Goal: Find specific page/section: Find specific page/section

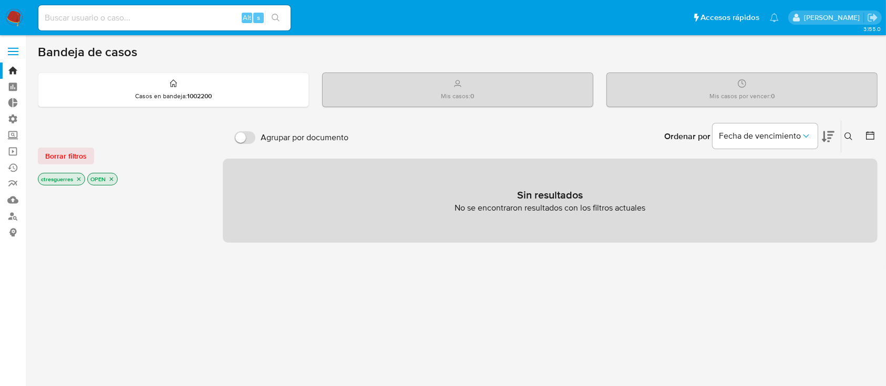
click at [78, 162] on span "Borrar filtros" at bounding box center [66, 156] width 42 height 15
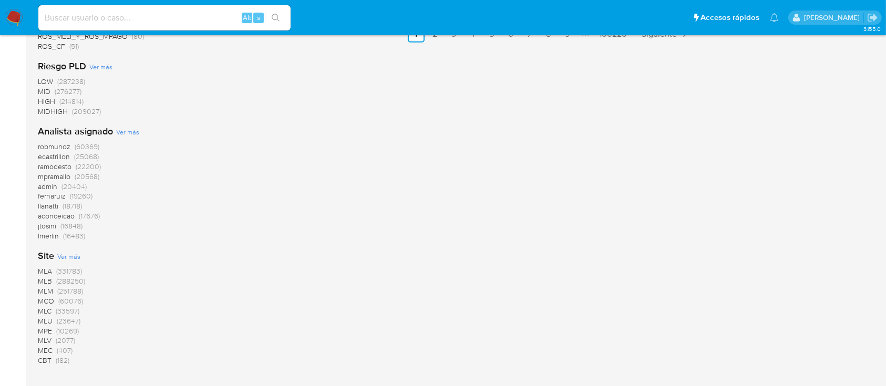
scroll to position [800, 0]
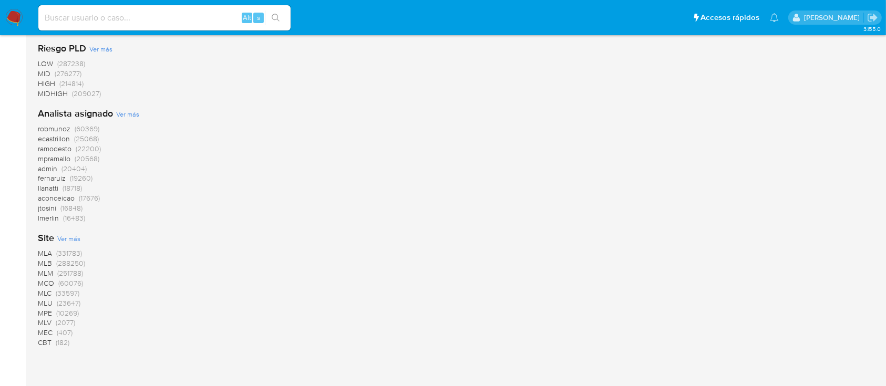
click at [45, 290] on span "MLC" at bounding box center [45, 293] width 14 height 11
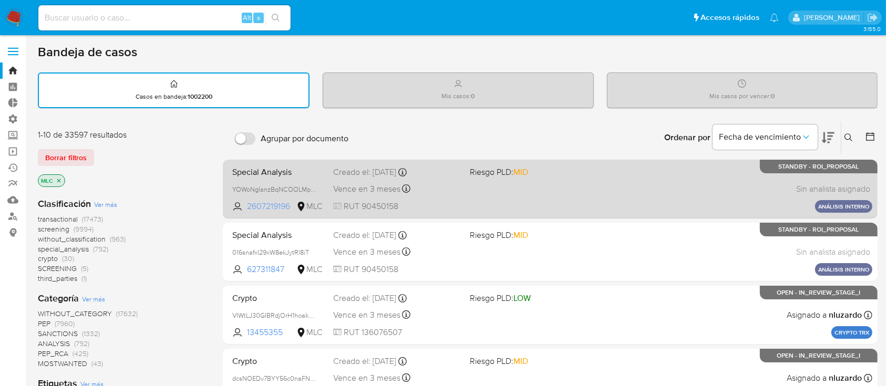
click at [287, 204] on span "2607219196" at bounding box center [270, 207] width 47 height 12
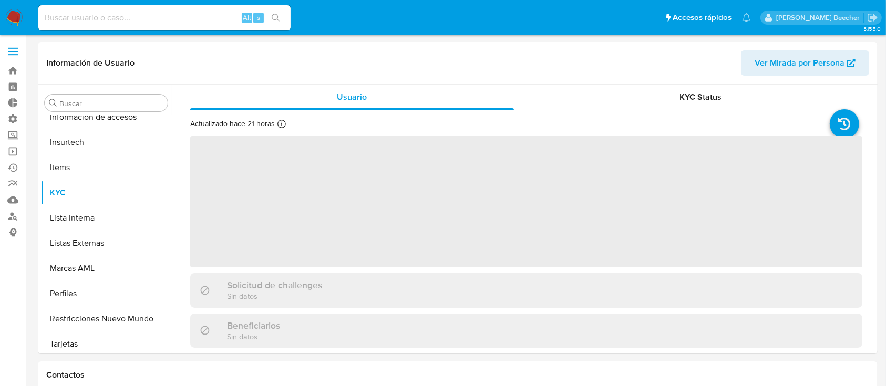
scroll to position [444, 0]
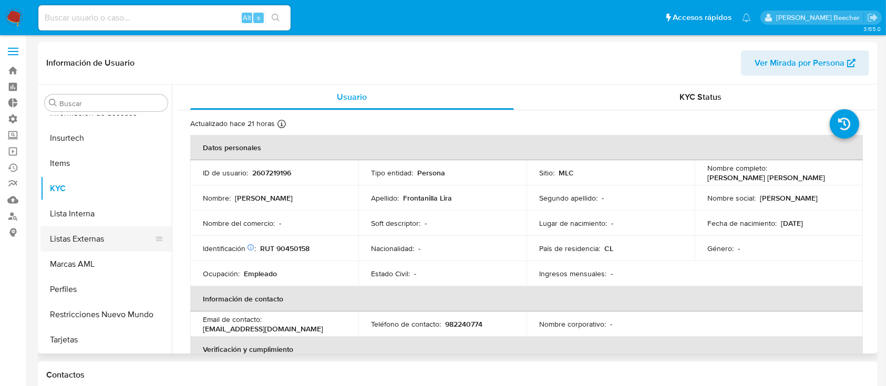
select select "10"
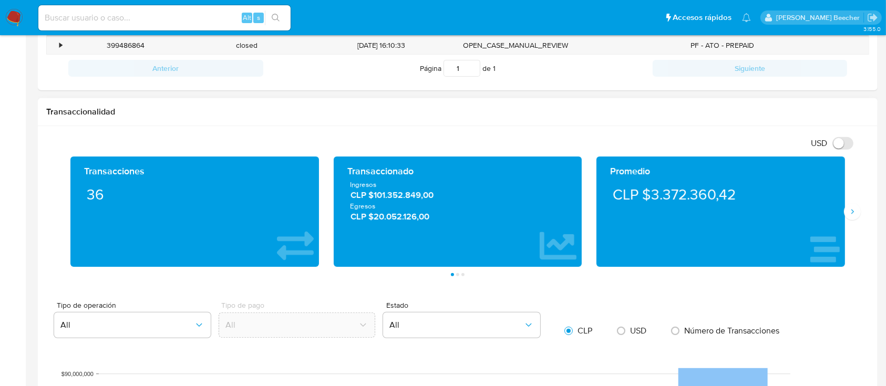
scroll to position [406, 0]
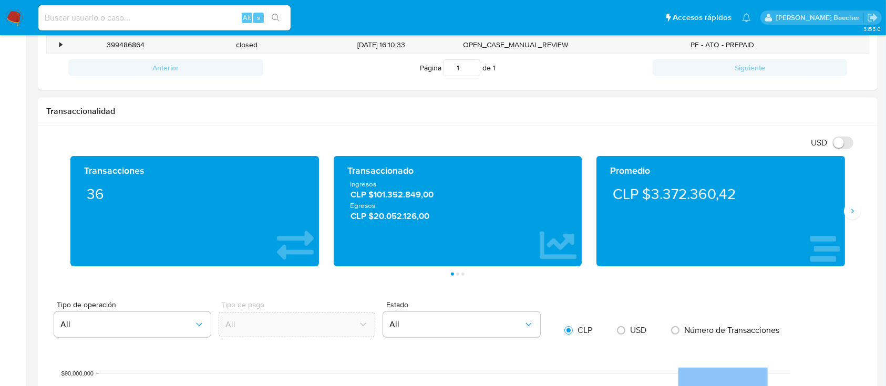
click at [455, 273] on li "Página 2" at bounding box center [457, 274] width 5 height 3
click at [457, 273] on button "Página 2" at bounding box center [457, 274] width 3 height 3
click at [462, 274] on button "Página 3" at bounding box center [463, 274] width 3 height 3
click at [851, 209] on icon "Siguiente" at bounding box center [853, 211] width 8 height 8
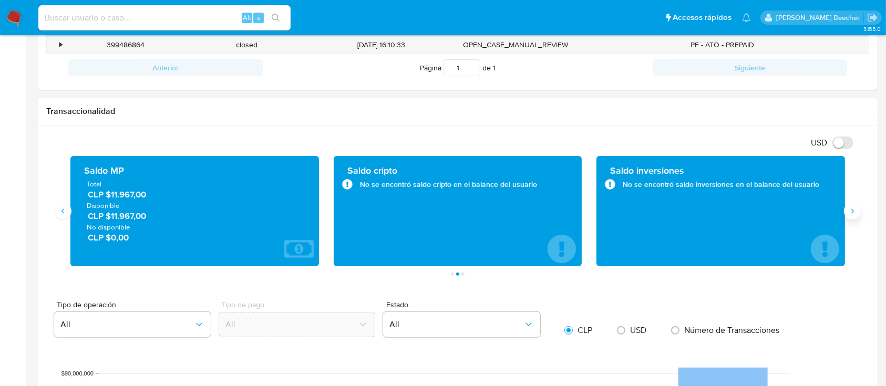
click at [851, 209] on icon "Siguiente" at bounding box center [853, 211] width 8 height 8
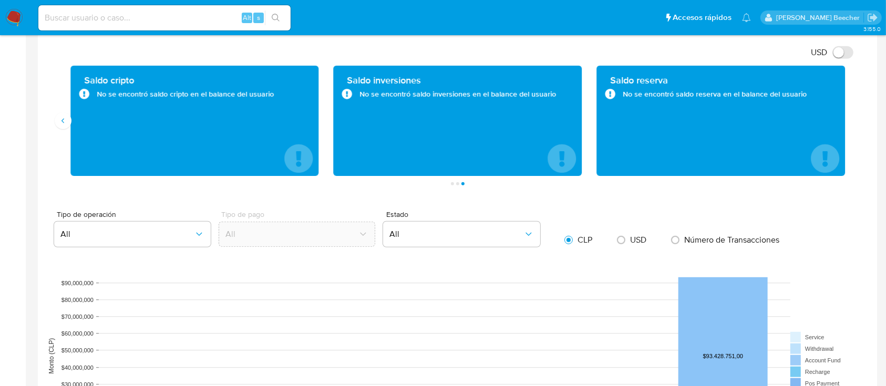
scroll to position [454, 0]
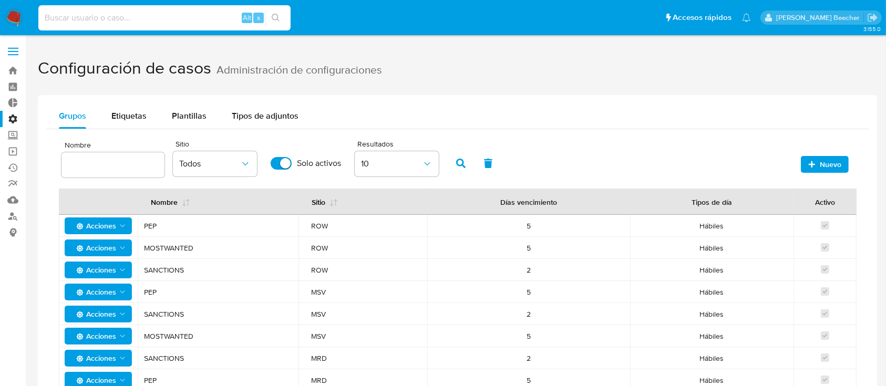
click at [143, 12] on input at bounding box center [164, 18] width 252 height 14
paste input "225580946"
type input "225580946"
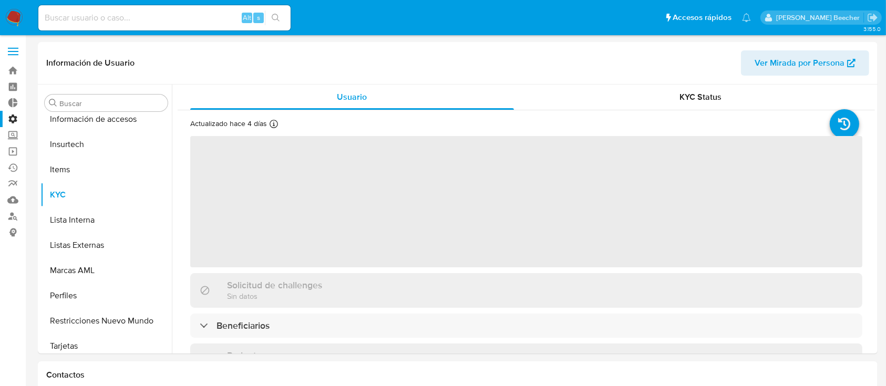
scroll to position [444, 0]
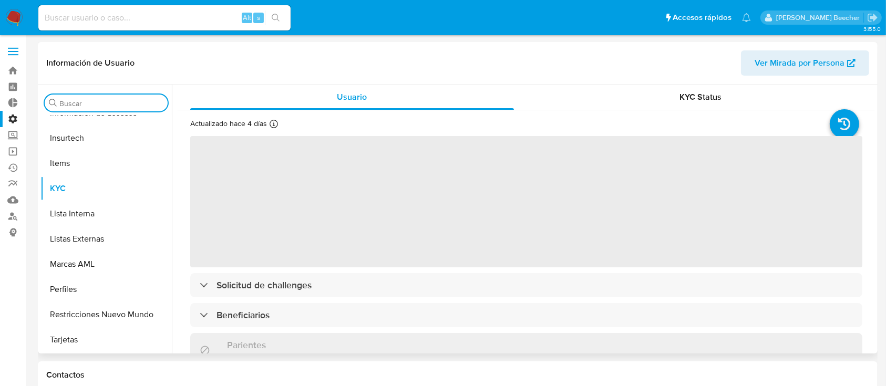
click at [101, 101] on input "Buscar" at bounding box center [111, 103] width 104 height 9
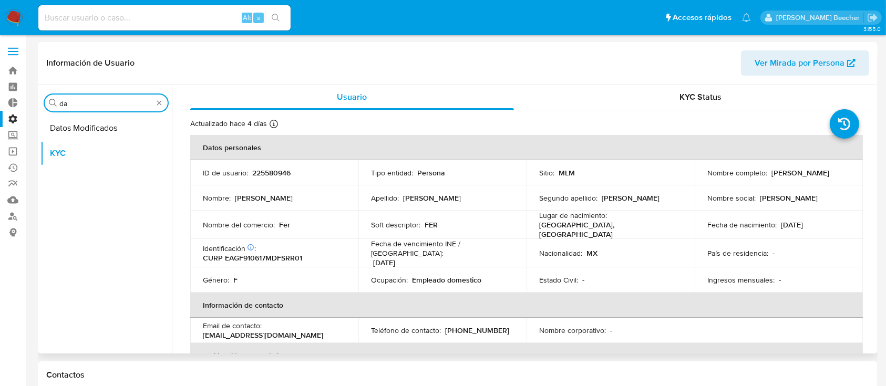
type input "dat"
select select "10"
type input "dato"
click at [86, 126] on button "Datos Modificados" at bounding box center [101, 128] width 123 height 25
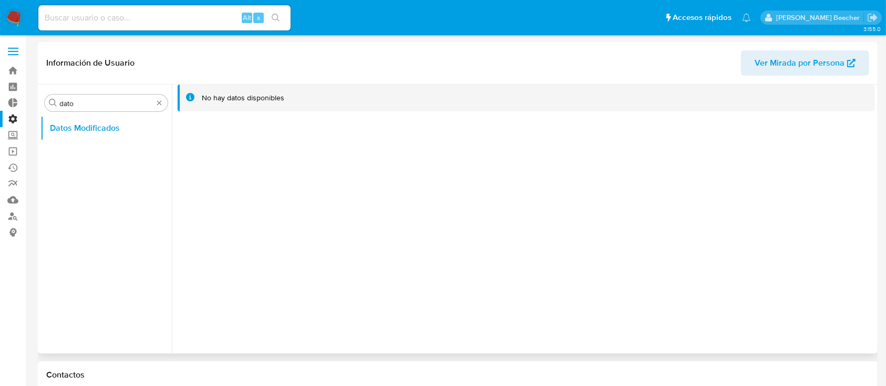
click at [236, 99] on div "No hay datos disponibles" at bounding box center [243, 98] width 83 height 10
click at [214, 162] on div "No hay datos disponibles" at bounding box center [523, 219] width 703 height 269
click at [165, 99] on div "Buscar dato" at bounding box center [106, 103] width 123 height 17
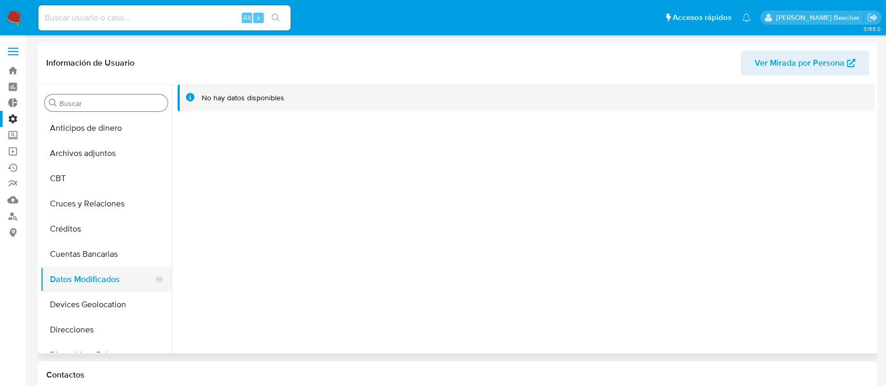
click at [79, 280] on button "Datos Modificados" at bounding box center [101, 279] width 123 height 25
click at [118, 280] on button "Datos Modificados" at bounding box center [101, 279] width 123 height 25
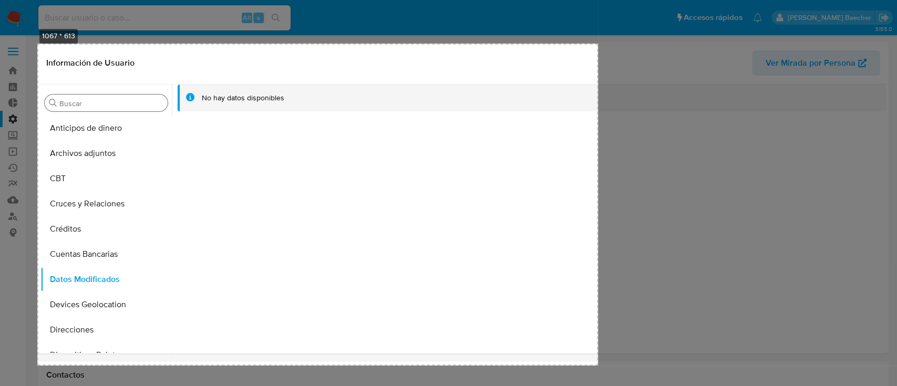
drag, startPoint x: 43, startPoint y: 45, endPoint x: 598, endPoint y: 366, distance: 641.6
click at [610, 320] on button "Copiar" at bounding box center [618, 322] width 28 height 14
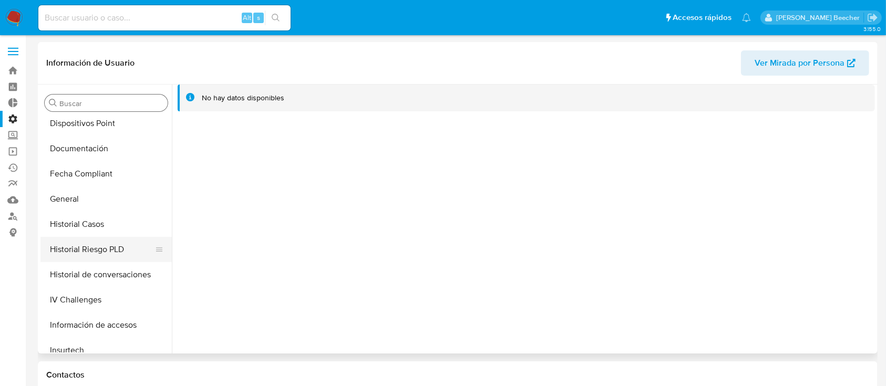
scroll to position [230, 0]
click at [117, 209] on button "General" at bounding box center [101, 201] width 123 height 25
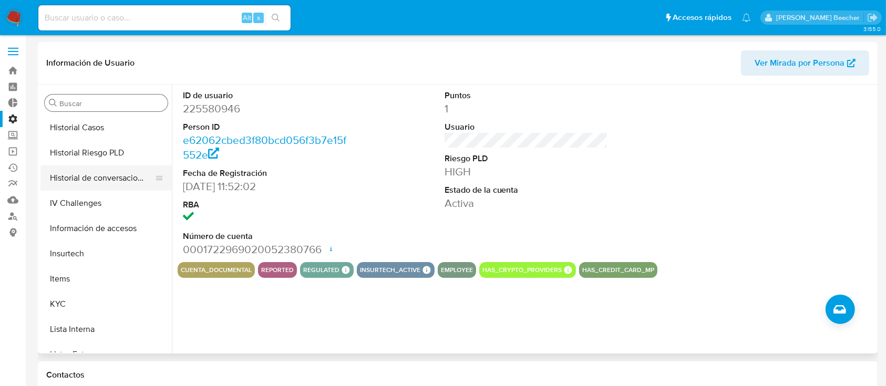
scroll to position [363, 0]
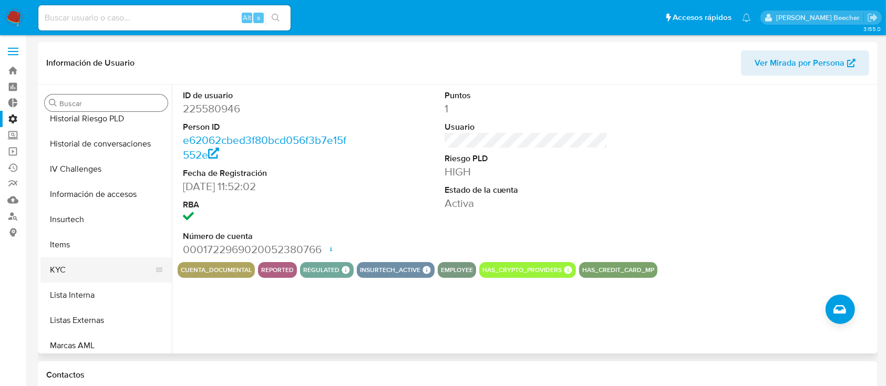
click at [90, 265] on button "KYC" at bounding box center [101, 270] width 123 height 25
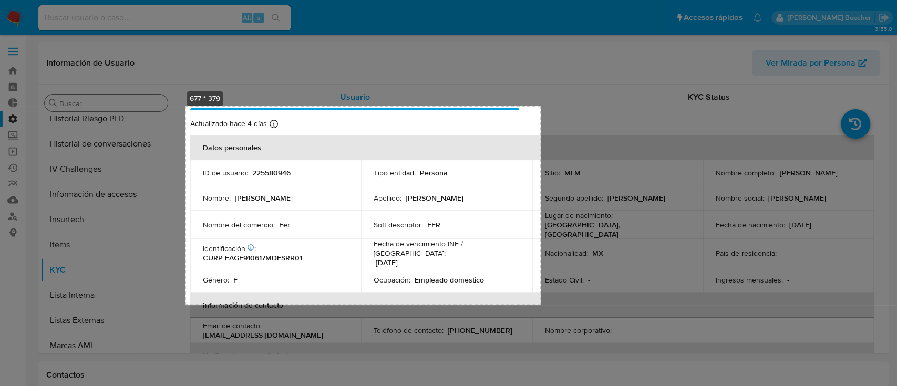
drag, startPoint x: 185, startPoint y: 106, endPoint x: 542, endPoint y: 305, distance: 408.8
drag, startPoint x: 567, startPoint y: 262, endPoint x: 559, endPoint y: 273, distance: 13.6
click at [567, 261] on button "Copiar" at bounding box center [561, 262] width 28 height 14
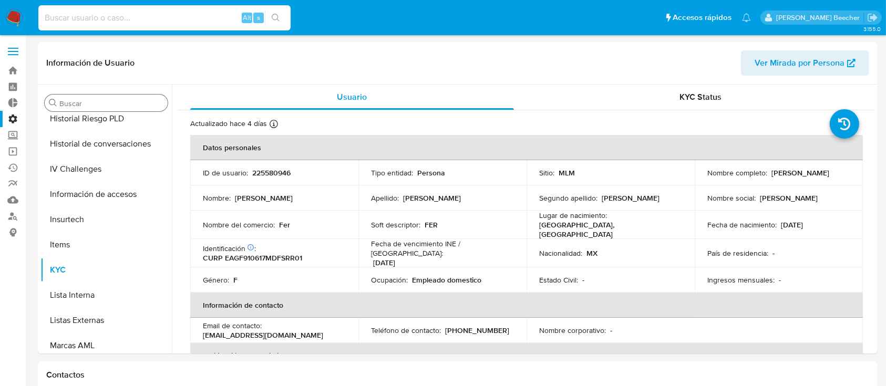
click at [168, 16] on input at bounding box center [164, 18] width 252 height 14
paste input "2489737647"
type input "2489737647"
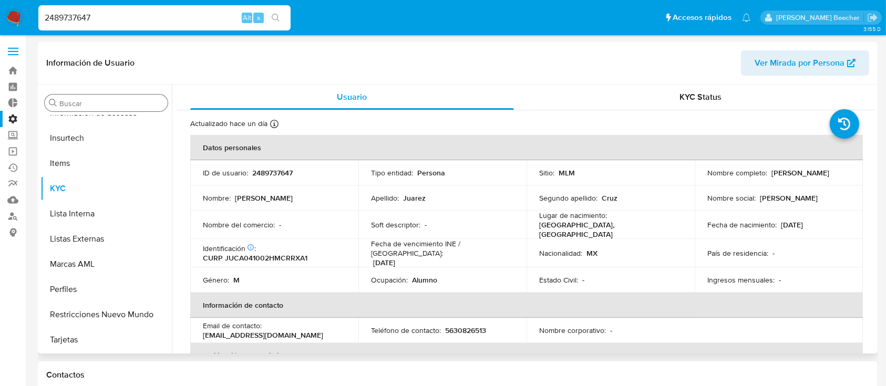
scroll to position [22, 0]
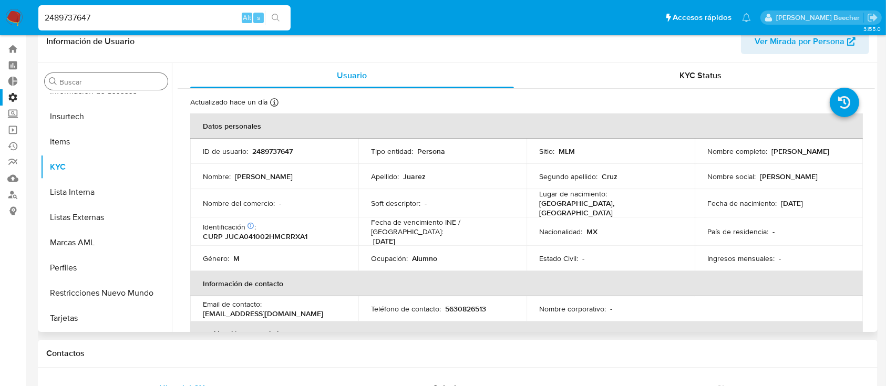
select select "10"
click at [109, 82] on input "Buscar" at bounding box center [111, 81] width 104 height 9
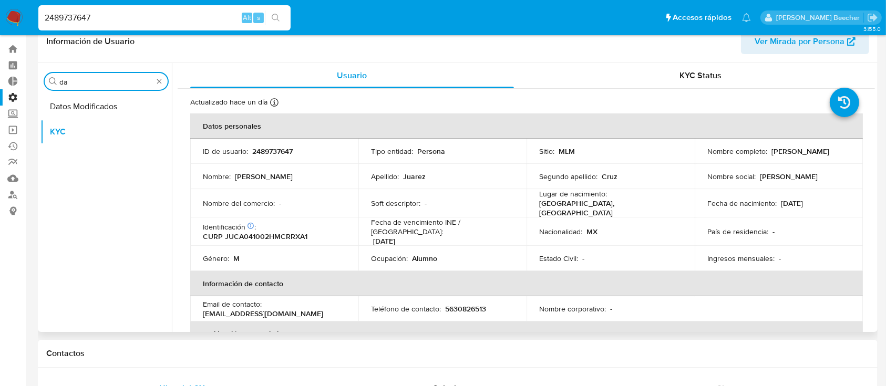
scroll to position [0, 0]
type input "dato"
click at [114, 102] on button "Datos Modificados" at bounding box center [101, 106] width 123 height 25
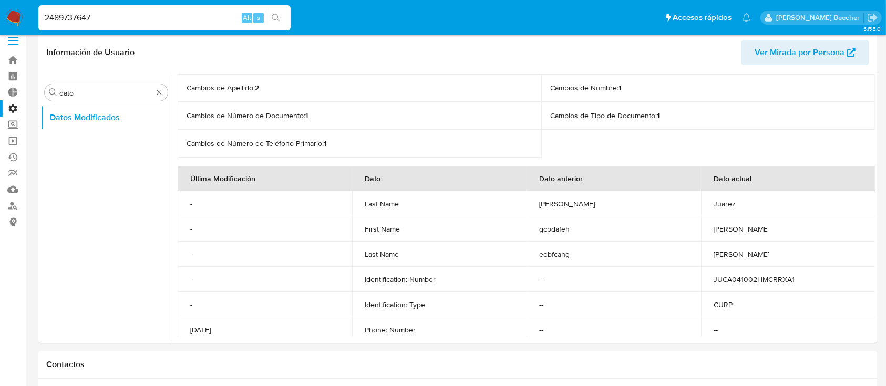
click at [167, 22] on input "2489737647" at bounding box center [164, 18] width 252 height 14
paste input "112897878"
type input "2112897878"
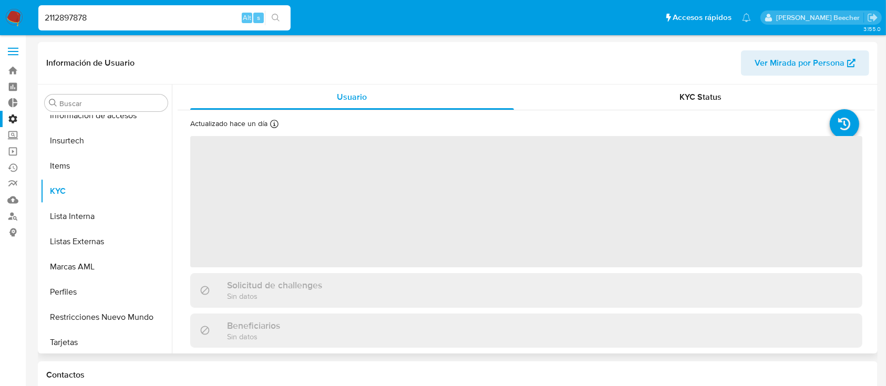
scroll to position [444, 0]
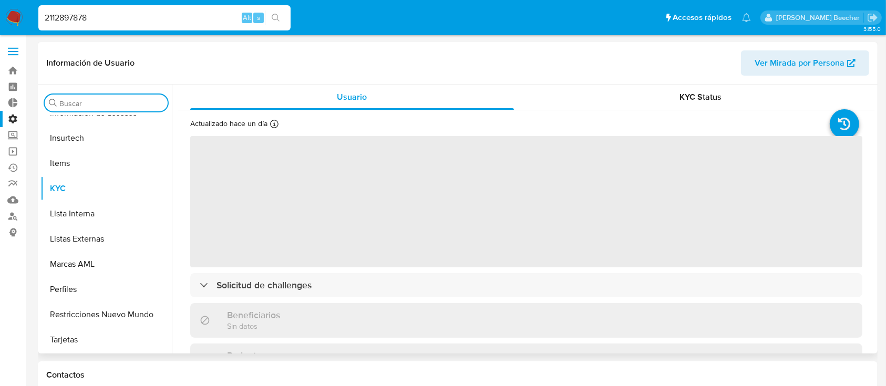
click at [96, 105] on input "Buscar" at bounding box center [111, 103] width 104 height 9
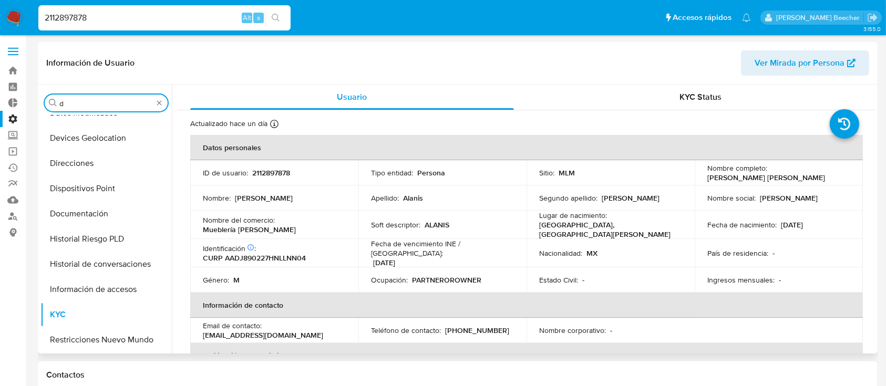
scroll to position [0, 0]
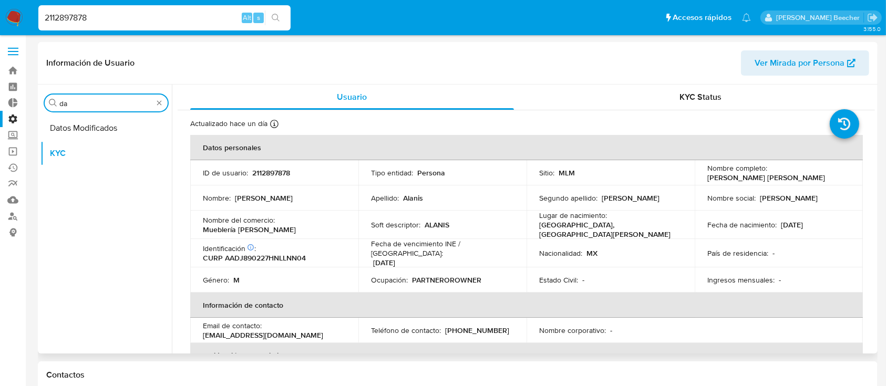
type input "dat"
select select "10"
type input "dato"
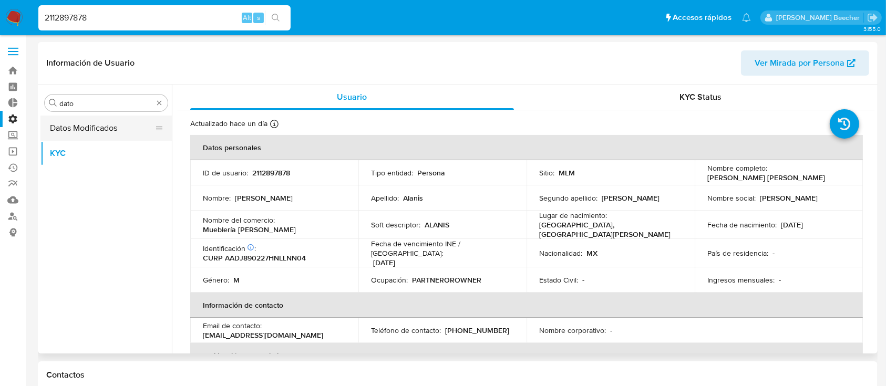
click at [69, 134] on button "Datos Modificados" at bounding box center [101, 128] width 123 height 25
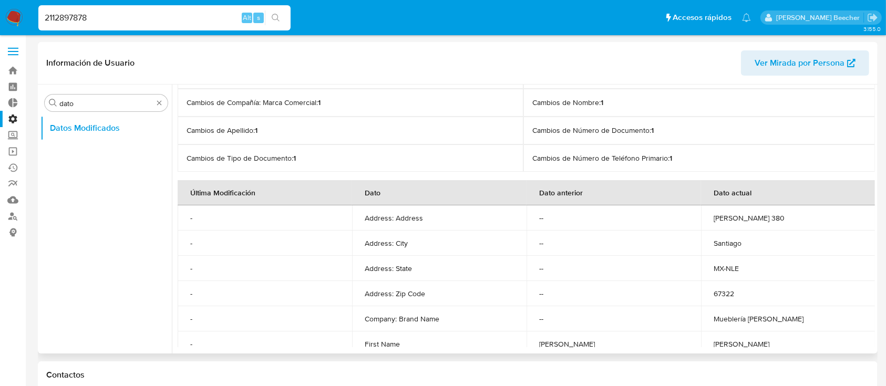
scroll to position [44, 0]
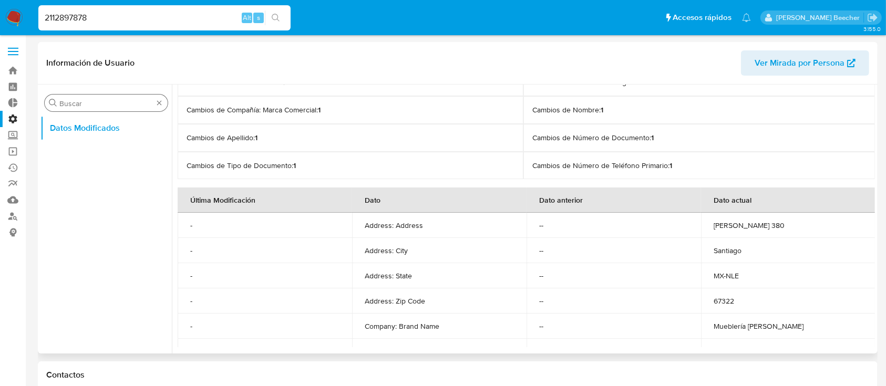
drag, startPoint x: 159, startPoint y: 99, endPoint x: 152, endPoint y: 107, distance: 10.8
type input "kyc"
click at [110, 146] on button "KYC" at bounding box center [105, 153] width 131 height 25
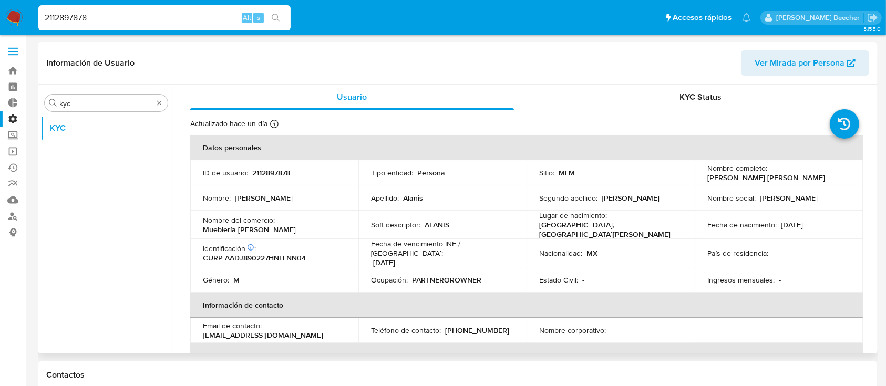
scroll to position [345, 0]
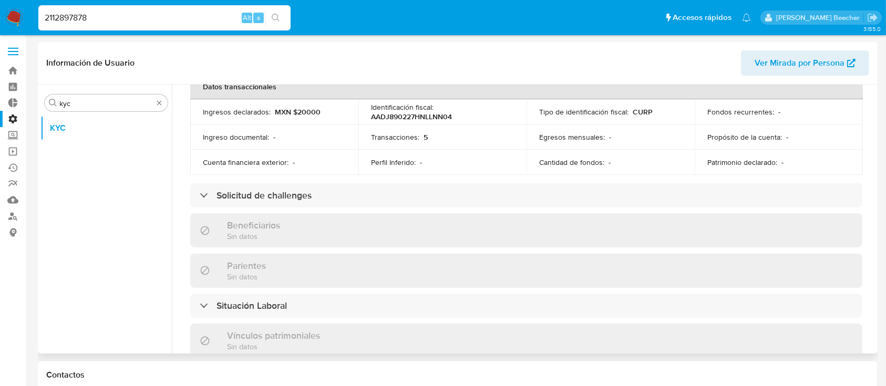
click at [361, 232] on div "Beneficiarios Sin datos" at bounding box center [526, 230] width 672 height 34
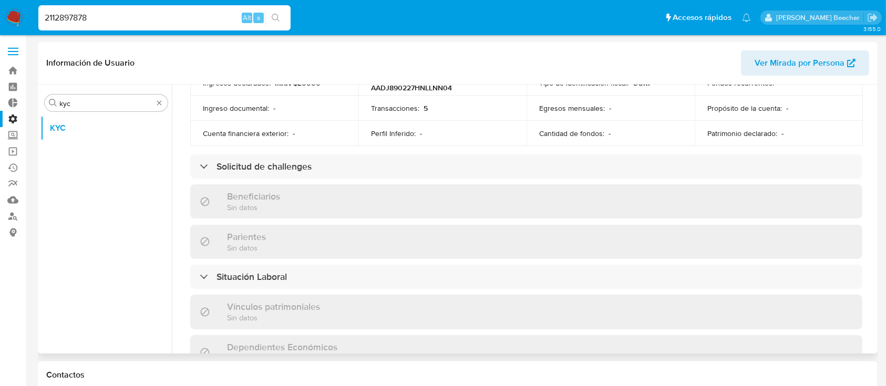
scroll to position [375, 0]
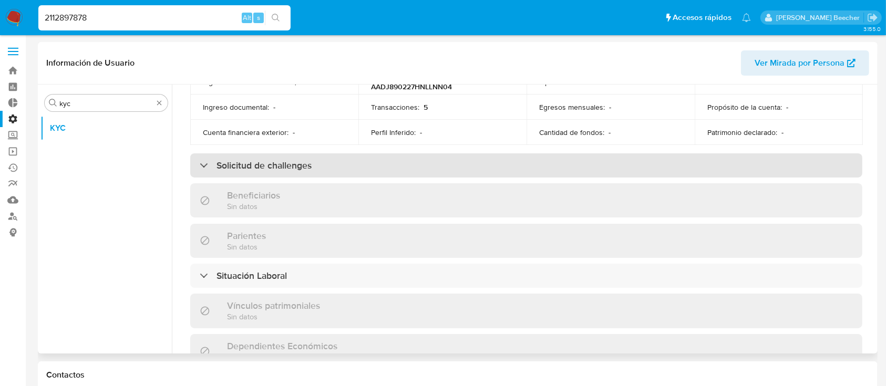
click at [397, 162] on div "Solicitud de challenges" at bounding box center [526, 166] width 672 height 24
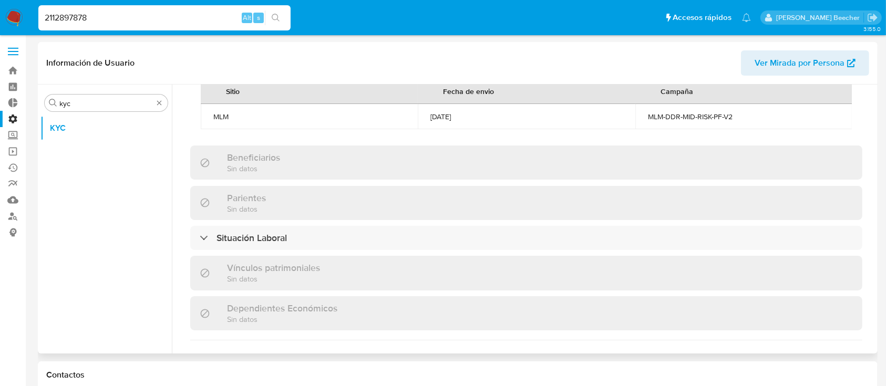
scroll to position [486, 0]
click at [180, 11] on input "2112897878" at bounding box center [164, 18] width 252 height 14
paste input "339256954"
type input "339256954"
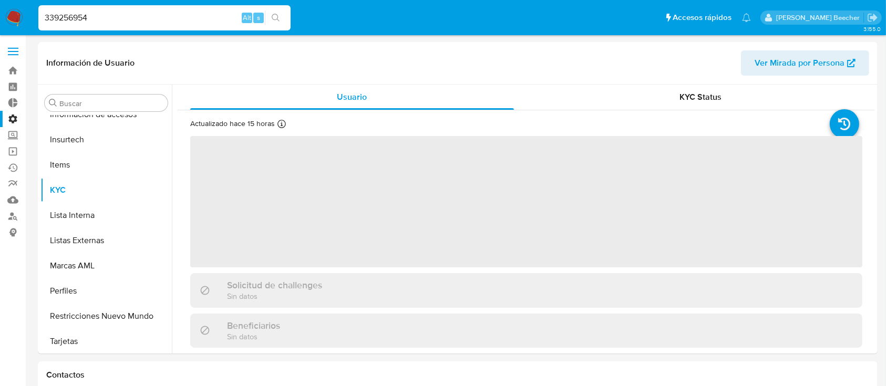
scroll to position [444, 0]
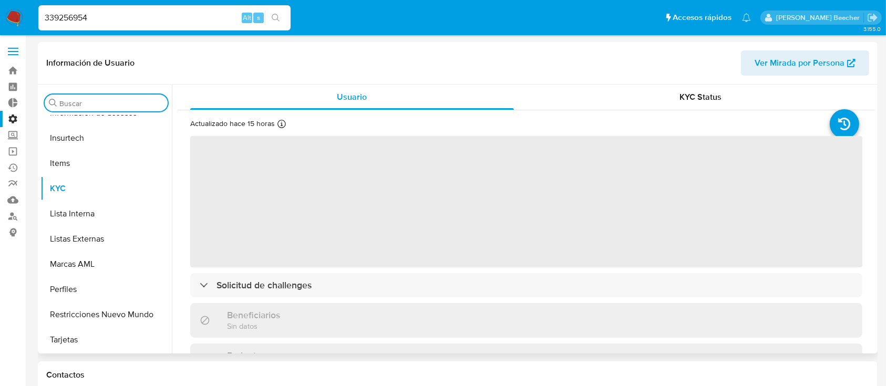
click at [80, 103] on input "Buscar" at bounding box center [111, 103] width 104 height 9
type input "d"
select select "10"
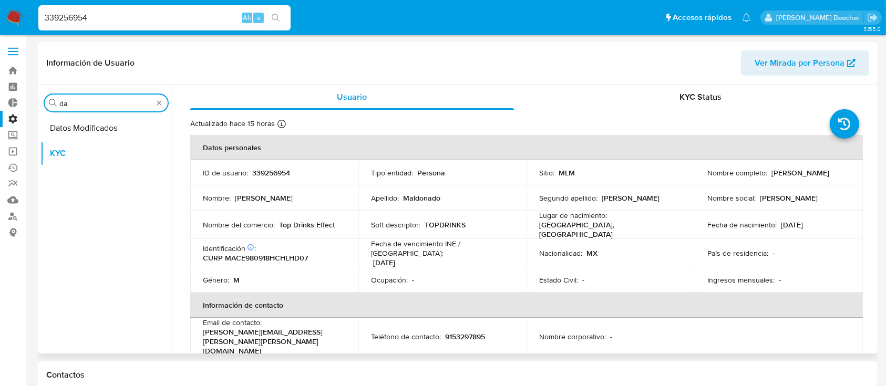
scroll to position [0, 0]
drag, startPoint x: 110, startPoint y: 130, endPoint x: 105, endPoint y: 154, distance: 24.7
click at [108, 131] on button "Datos Modificados" at bounding box center [105, 128] width 131 height 25
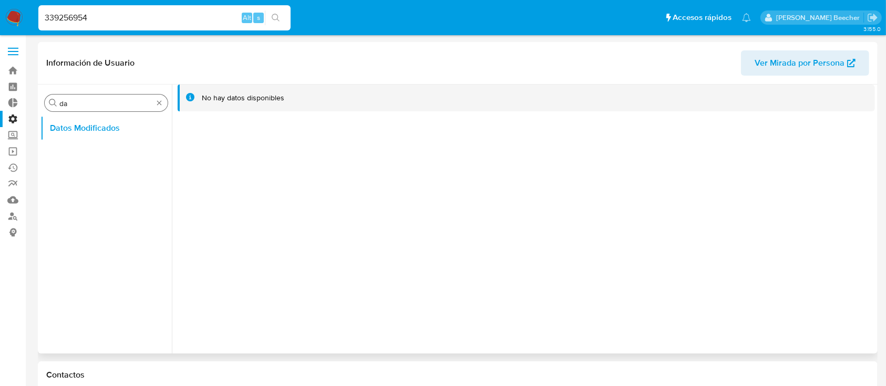
click at [101, 103] on input "da" at bounding box center [106, 103] width 94 height 9
type input "d"
type input "kyc"
click at [51, 147] on button "KYC" at bounding box center [105, 153] width 131 height 25
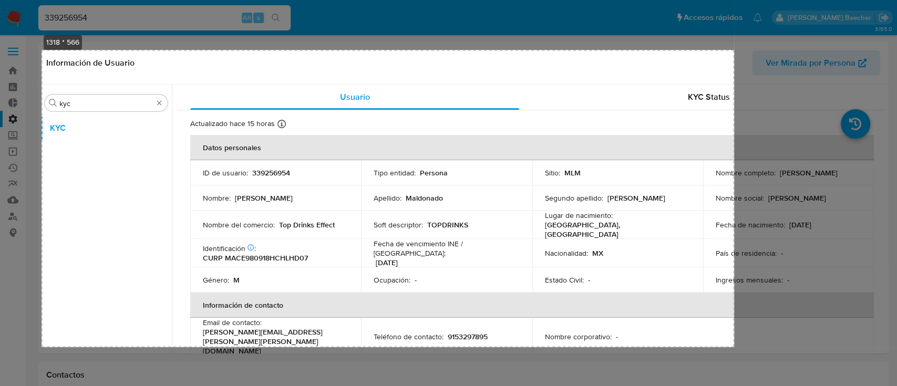
drag, startPoint x: 42, startPoint y: 50, endPoint x: 734, endPoint y: 348, distance: 754.1
drag, startPoint x: 760, startPoint y: 303, endPoint x: 560, endPoint y: 382, distance: 215.5
click at [759, 303] on button "Copiar" at bounding box center [754, 304] width 28 height 14
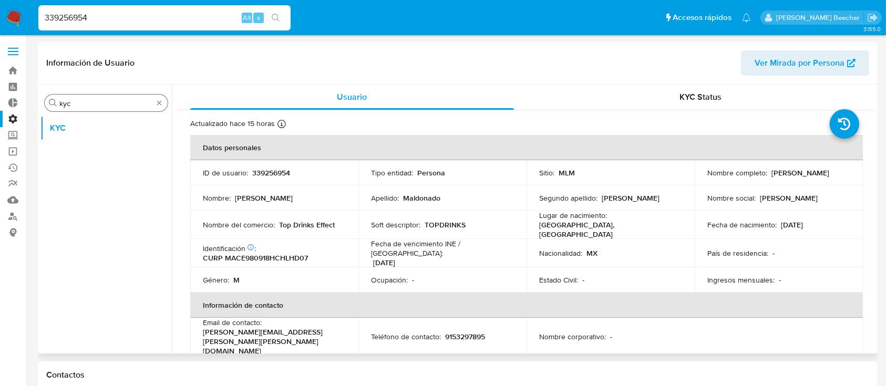
click at [103, 103] on input "kyc" at bounding box center [106, 103] width 94 height 9
type input "k"
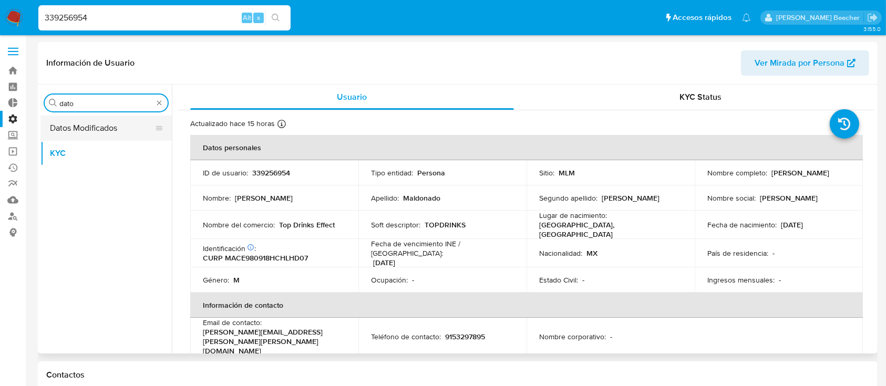
type input "dato"
click at [109, 129] on button "Datos Modificados" at bounding box center [101, 128] width 123 height 25
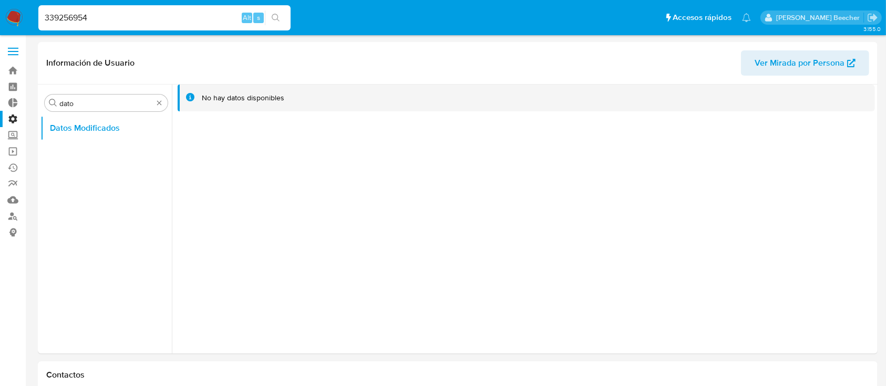
click at [180, 22] on input "339256954" at bounding box center [164, 18] width 252 height 14
paste input "723628627"
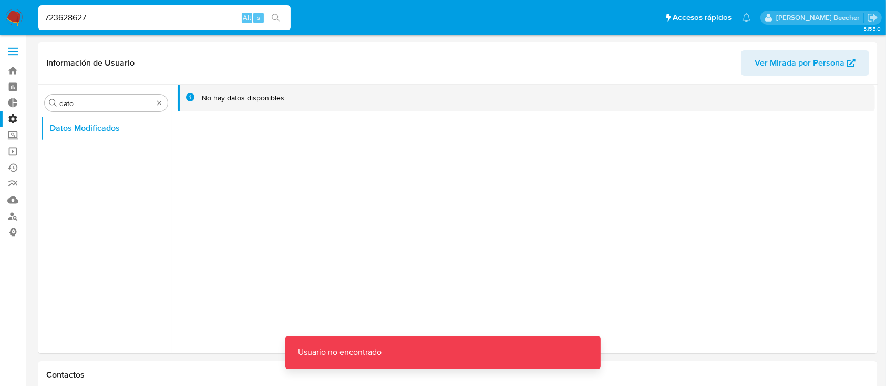
click at [180, 21] on input "723628627" at bounding box center [164, 18] width 252 height 14
type input "723628627"
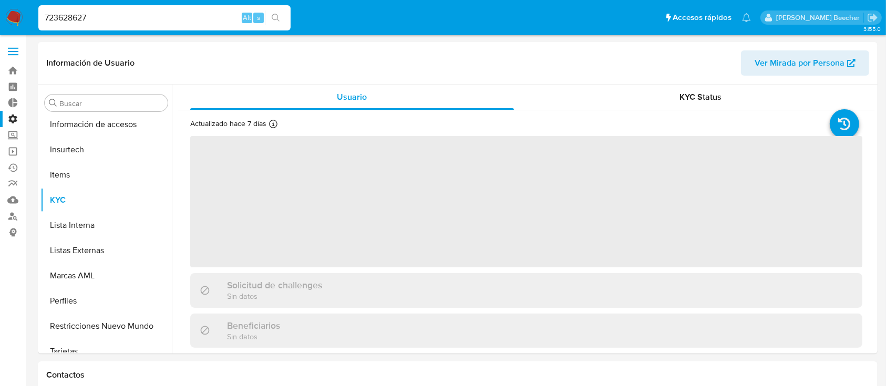
scroll to position [444, 0]
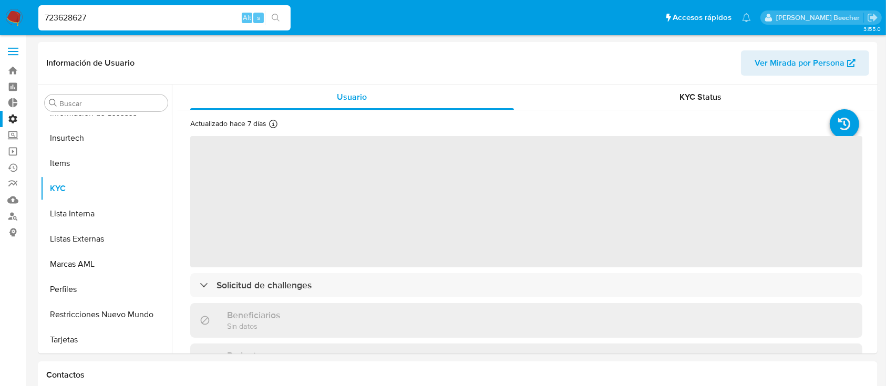
select select "10"
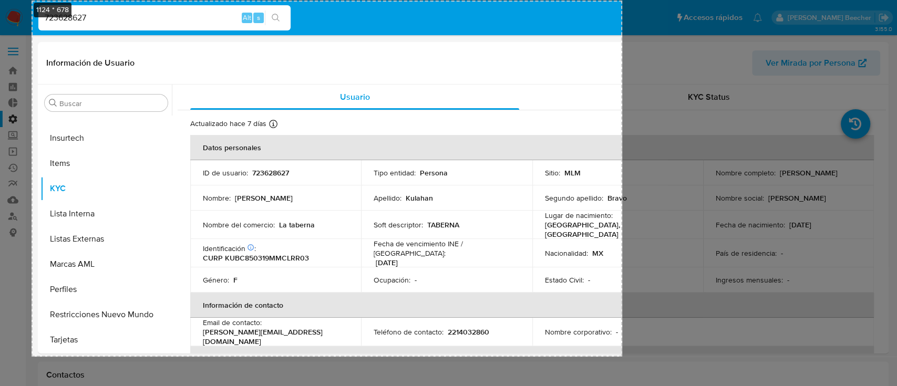
drag, startPoint x: 32, startPoint y: 1, endPoint x: 622, endPoint y: 357, distance: 690.1
drag, startPoint x: 647, startPoint y: 312, endPoint x: 534, endPoint y: 372, distance: 128.2
click at [633, 320] on div "Copiar Cancelar Guardar" at bounding box center [642, 328] width 34 height 53
click at [634, 316] on button "Copiar" at bounding box center [642, 314] width 28 height 14
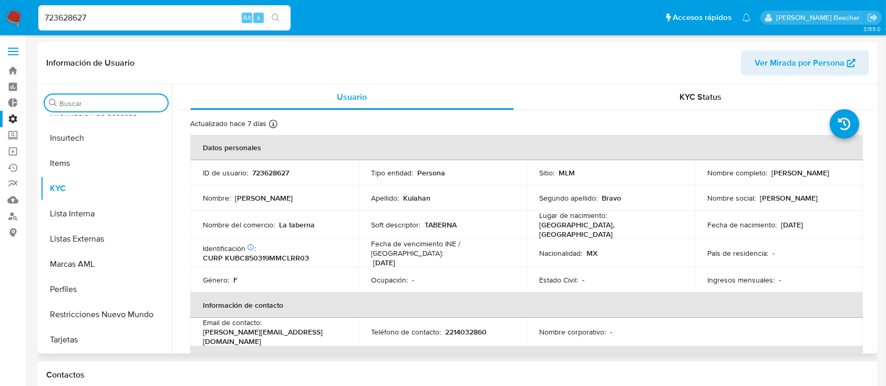
click at [99, 102] on input "Buscar" at bounding box center [111, 103] width 104 height 9
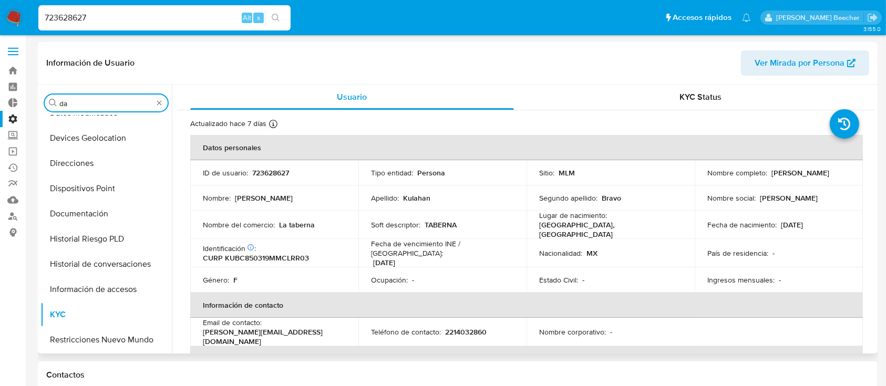
scroll to position [0, 0]
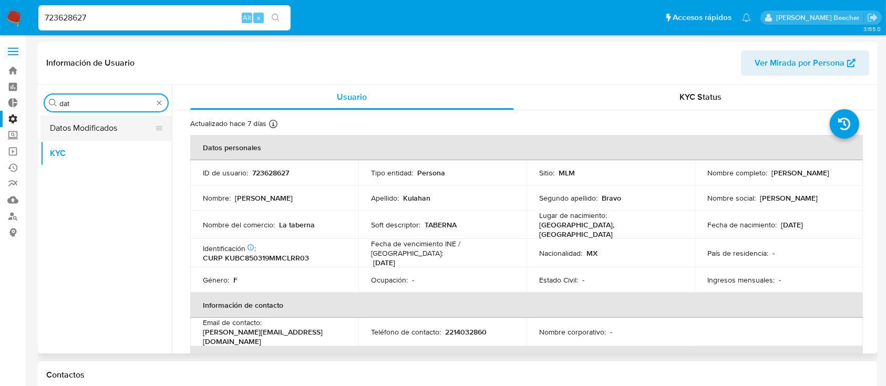
type input "dat"
click at [91, 130] on button "Datos Modificados" at bounding box center [101, 128] width 123 height 25
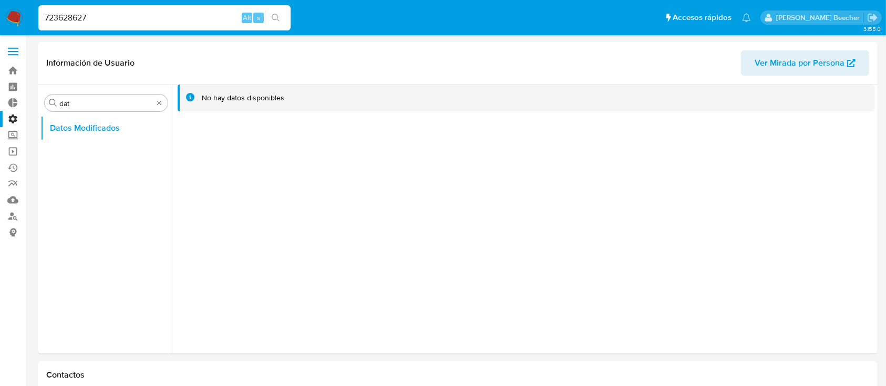
click at [154, 15] on input "723628627" at bounding box center [164, 18] width 252 height 14
paste input "2294392526"
type input "2294392526"
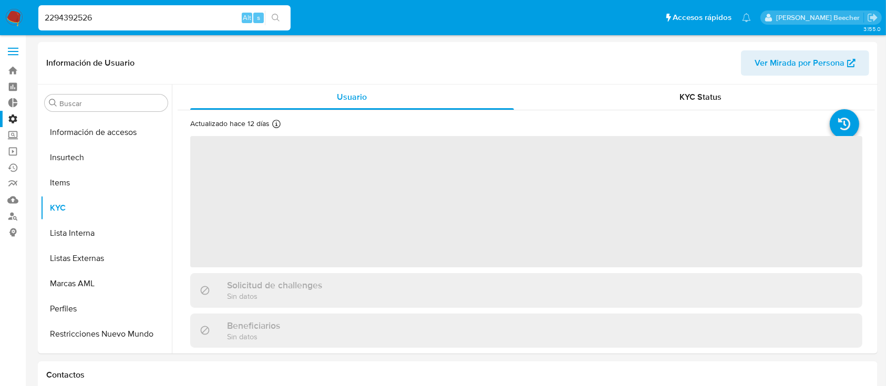
scroll to position [469, 0]
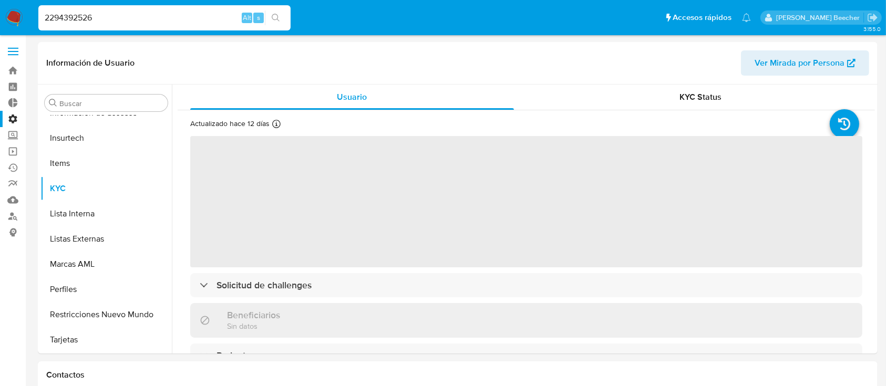
select select "10"
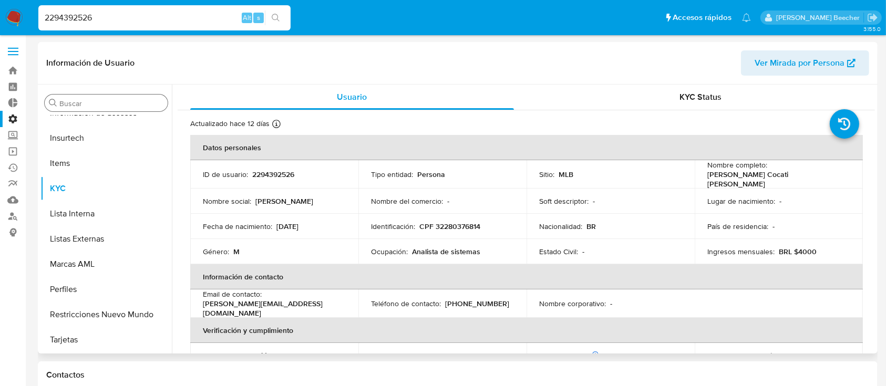
click at [110, 103] on input "Buscar" at bounding box center [111, 103] width 104 height 9
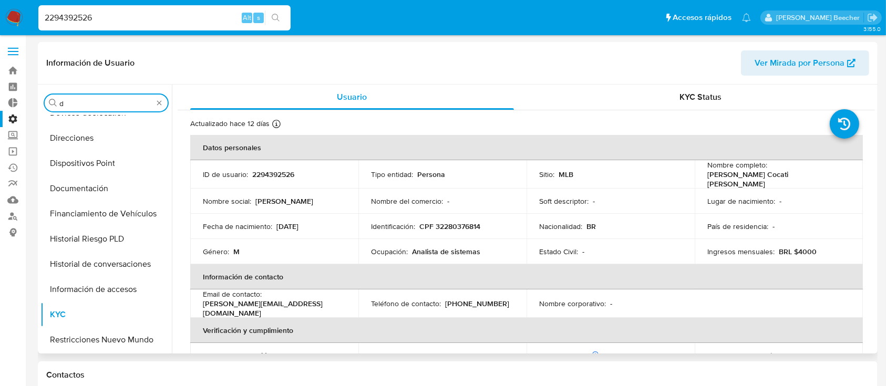
scroll to position [0, 0]
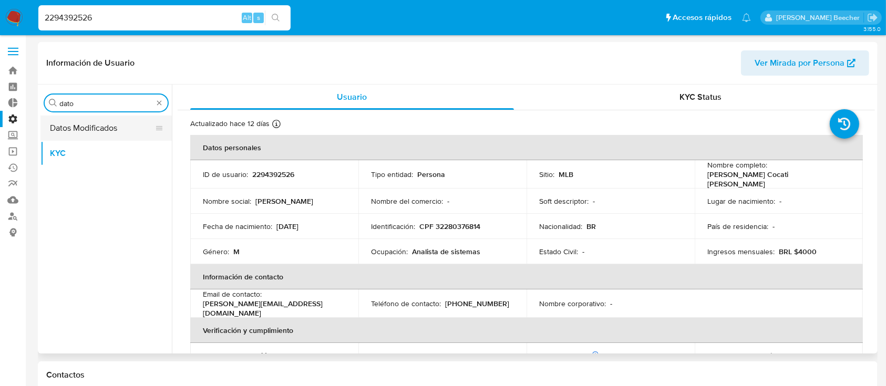
type input "dato"
click at [93, 135] on button "Datos Modificados" at bounding box center [101, 128] width 123 height 25
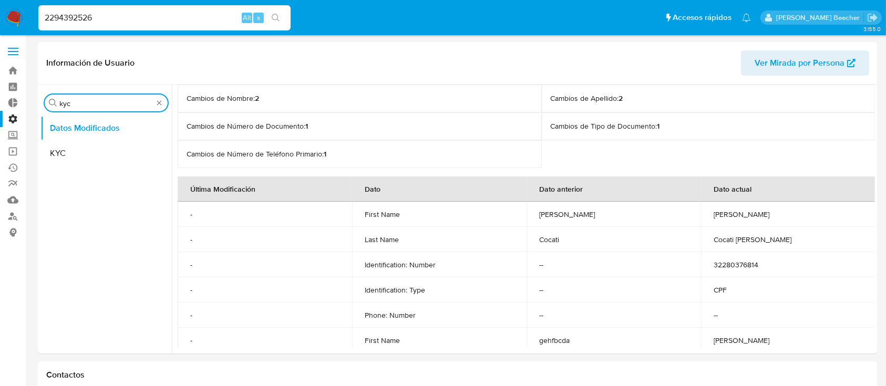
type input "kyc"
click at [113, 152] on button "KYC" at bounding box center [101, 153] width 123 height 25
